Goal: Navigation & Orientation: Understand site structure

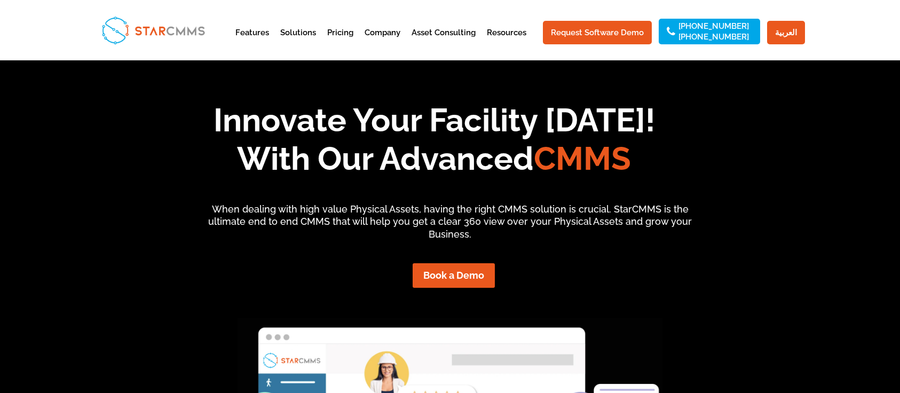
click at [458, 31] on link "Asset Consulting" at bounding box center [444, 42] width 64 height 26
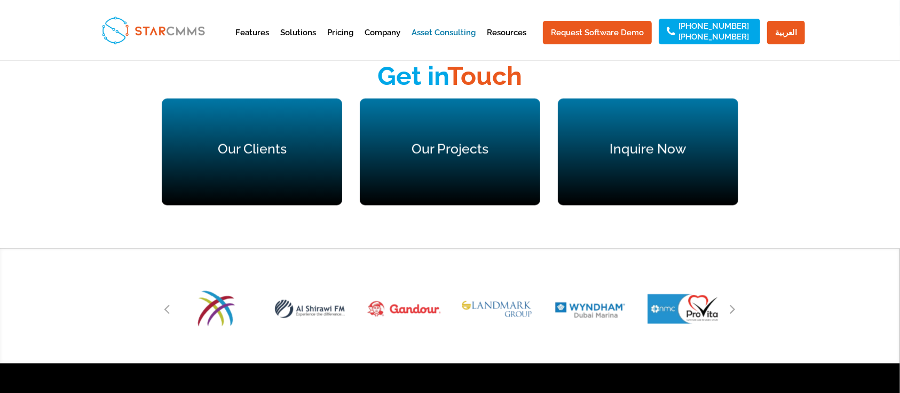
scroll to position [1906, 0]
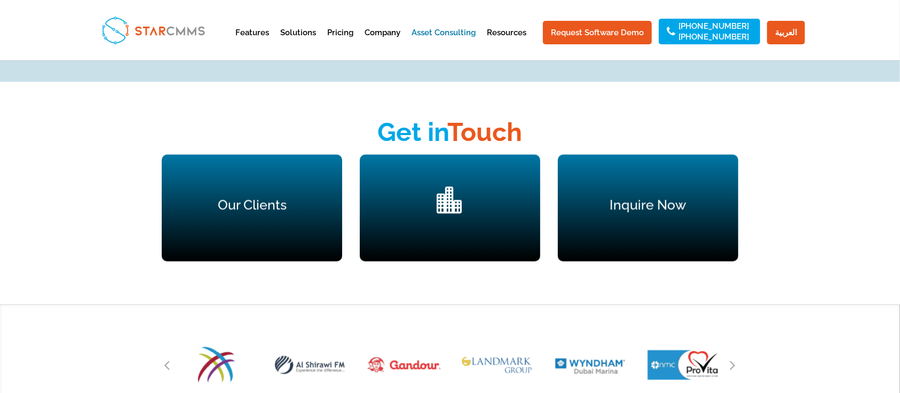
click at [454, 186] on span "" at bounding box center [450, 199] width 27 height 27
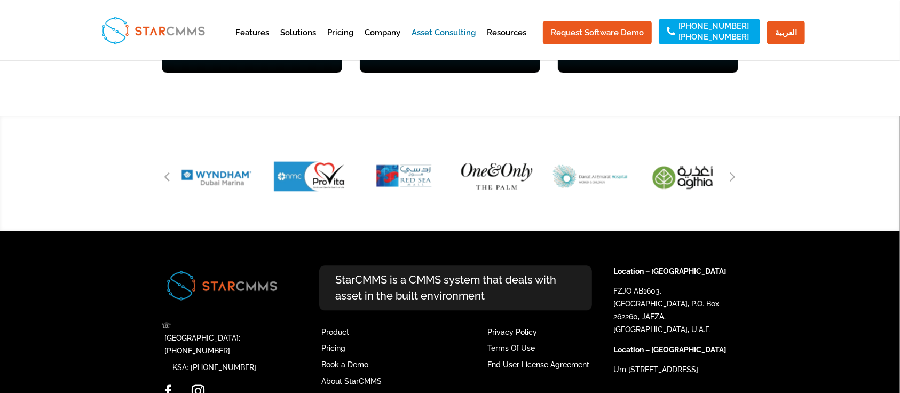
scroll to position [1870, 0]
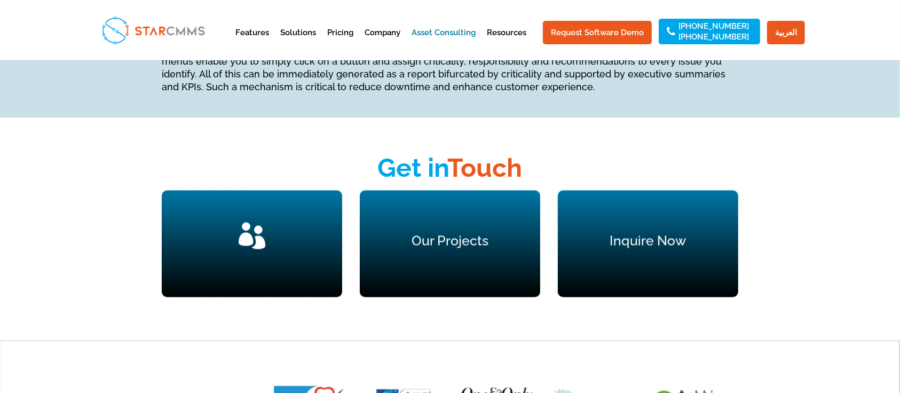
click at [242, 222] on div "" at bounding box center [252, 243] width 138 height 43
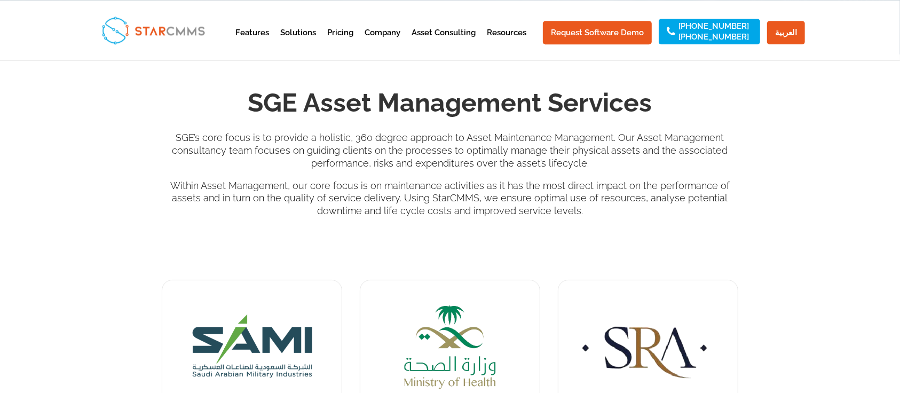
scroll to position [168, 0]
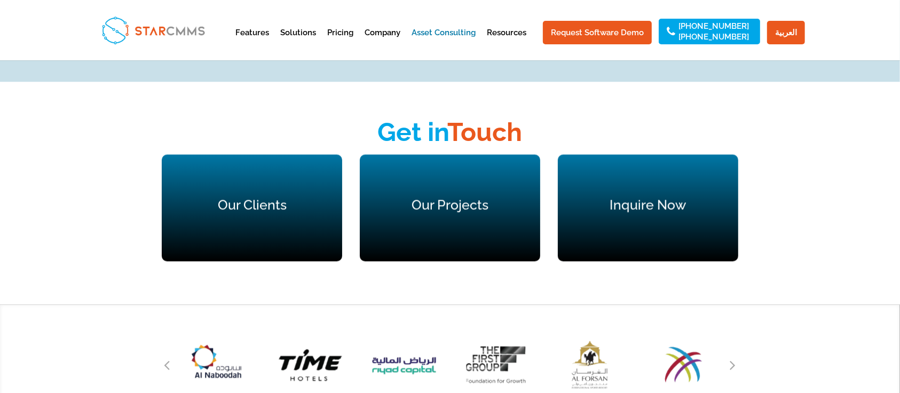
scroll to position [1906, 0]
click at [435, 186] on div "" at bounding box center [450, 207] width 138 height 43
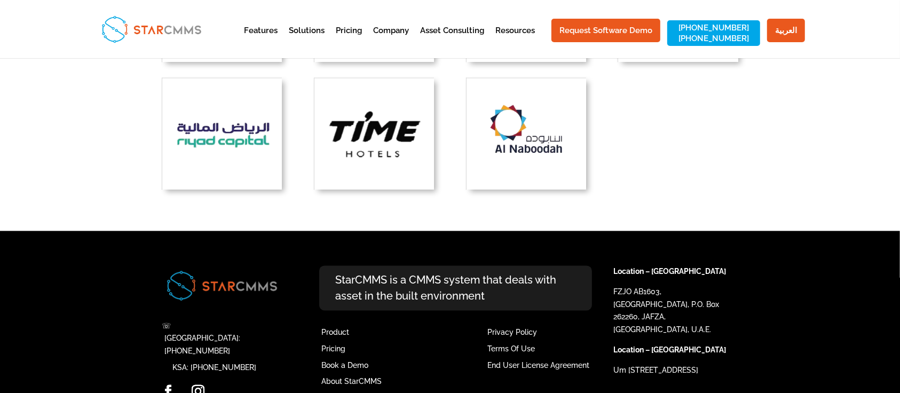
scroll to position [1618, 0]
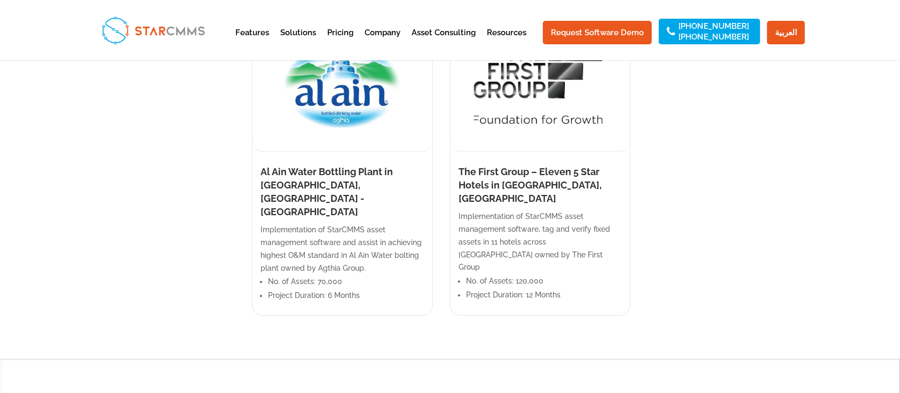
scroll to position [2523, 0]
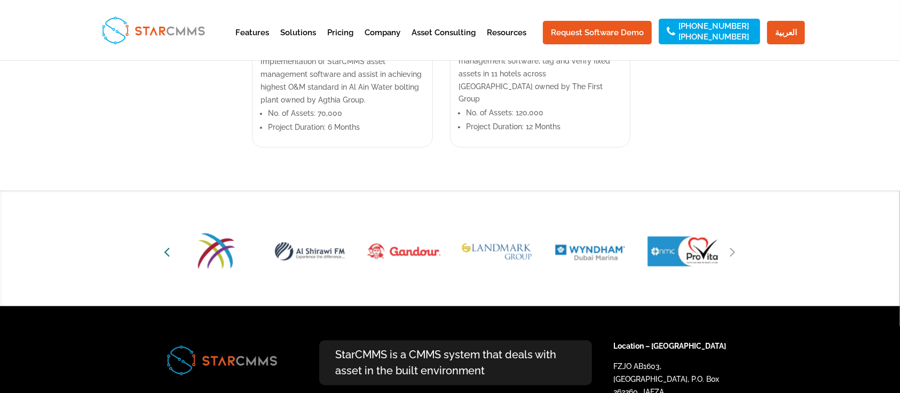
click at [168, 244] on icon "Previous slide" at bounding box center [167, 251] width 6 height 15
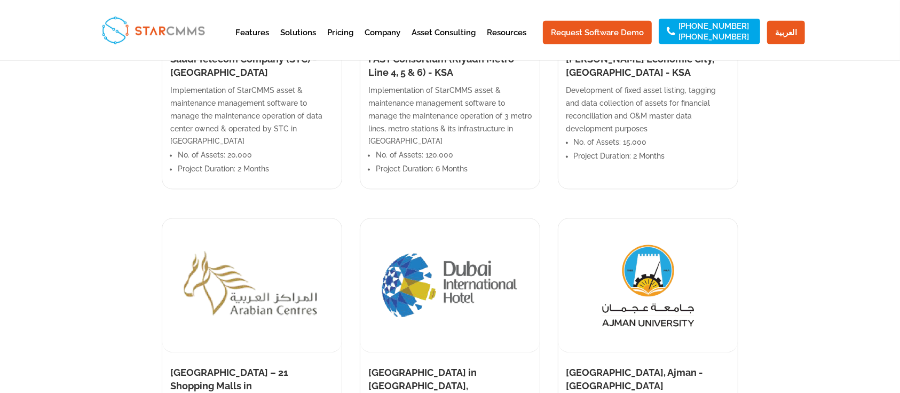
scroll to position [1794, 0]
